Goal: Transaction & Acquisition: Purchase product/service

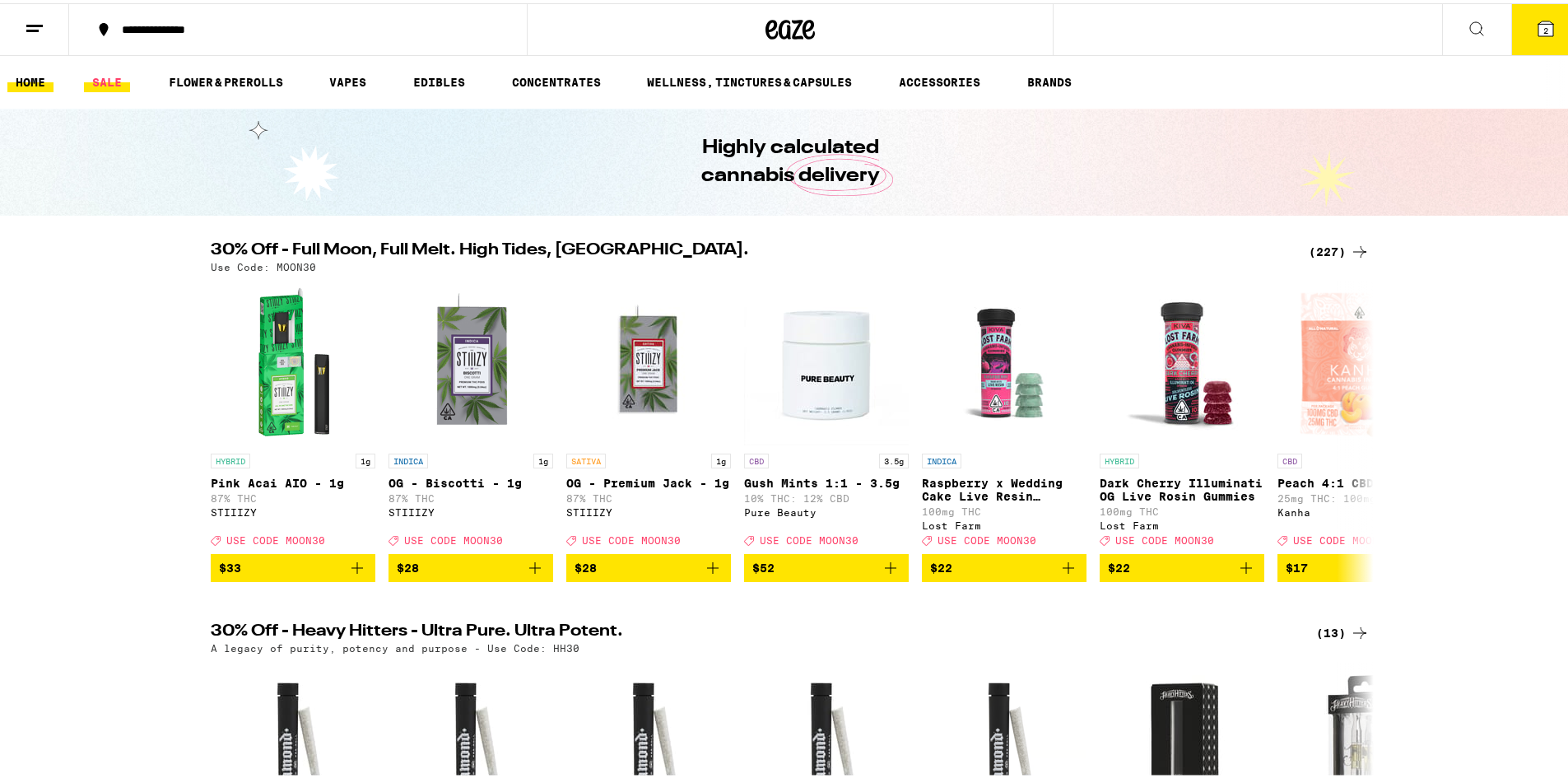
click at [110, 83] on link "SALE" at bounding box center [106, 78] width 46 height 20
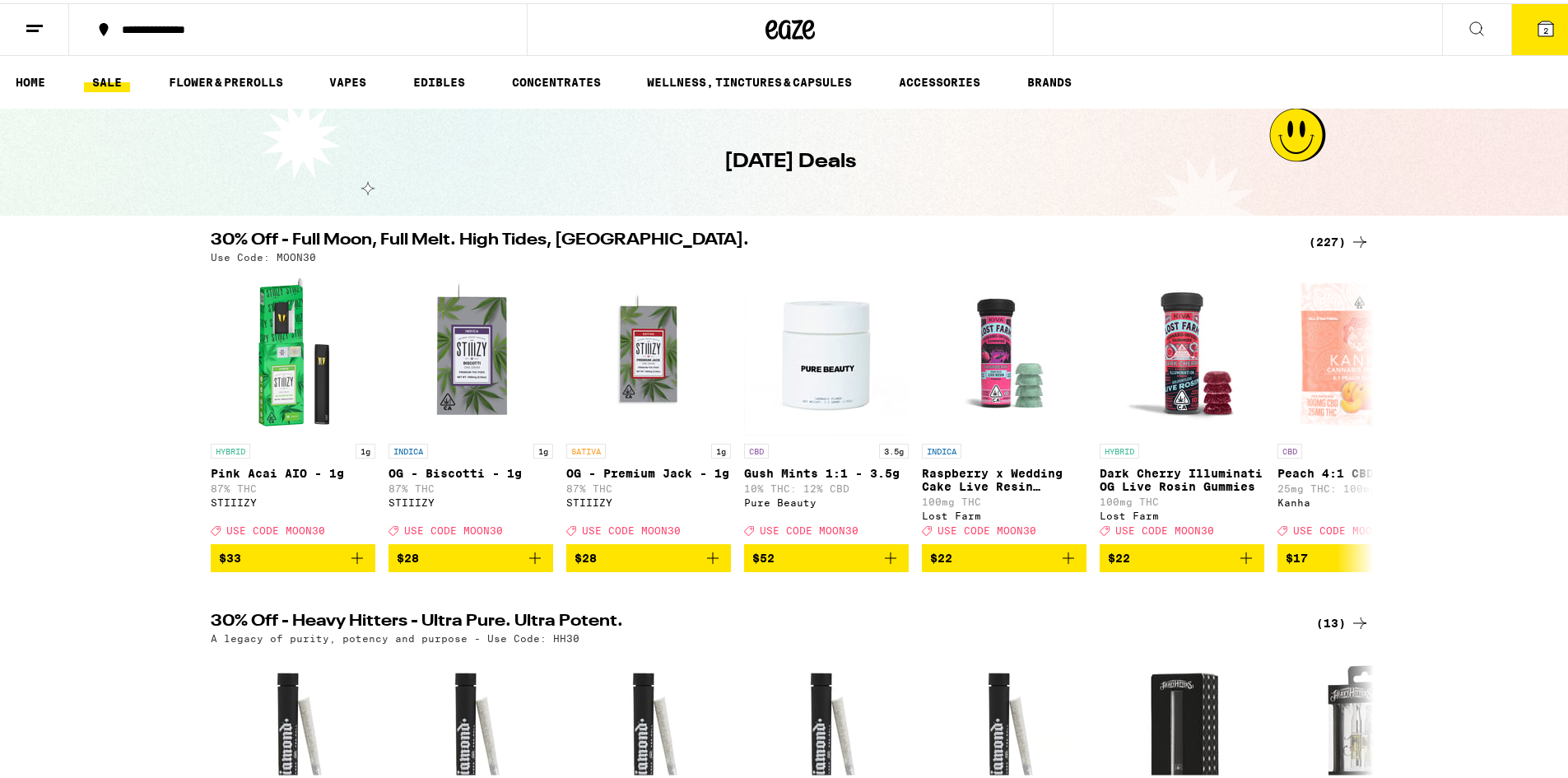
click at [1316, 242] on div "(227)" at bounding box center [1338, 238] width 61 height 20
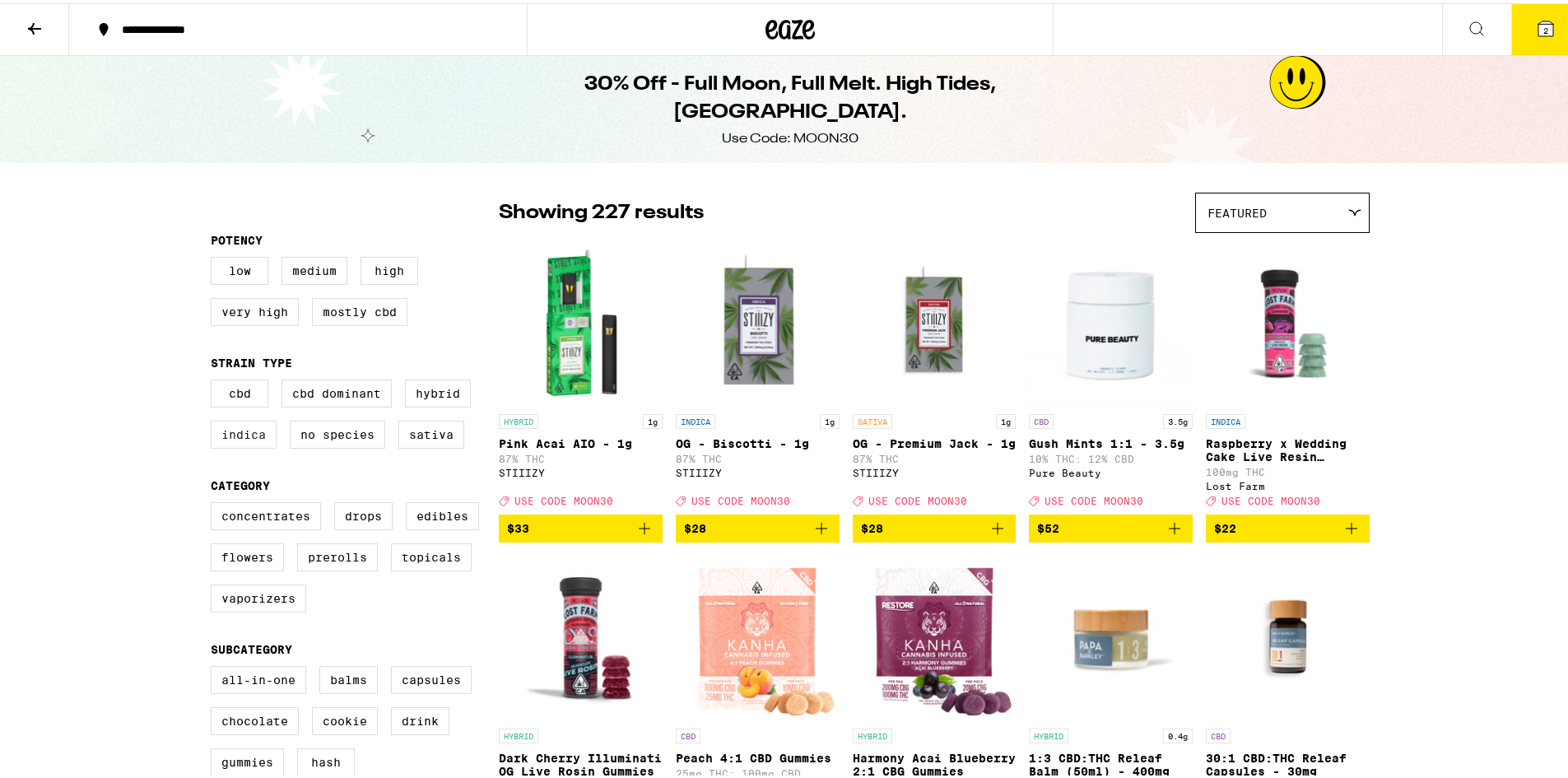
click at [235, 441] on label "Indica" at bounding box center [244, 431] width 65 height 28
click at [215, 379] on input "Indica" at bounding box center [214, 378] width 1 height 1
checkbox input "true"
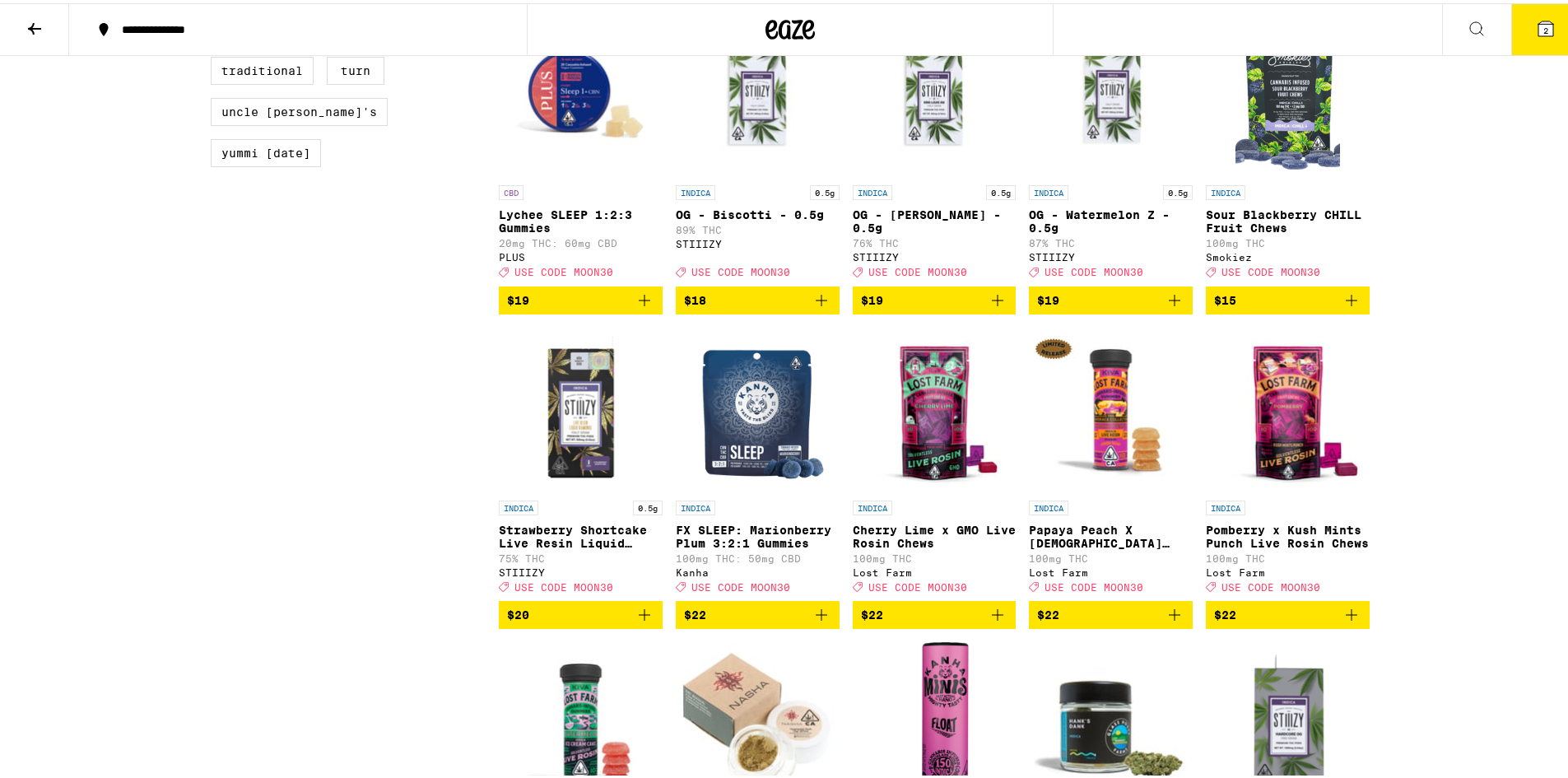
scroll to position [1810, 0]
